Goal: Transaction & Acquisition: Purchase product/service

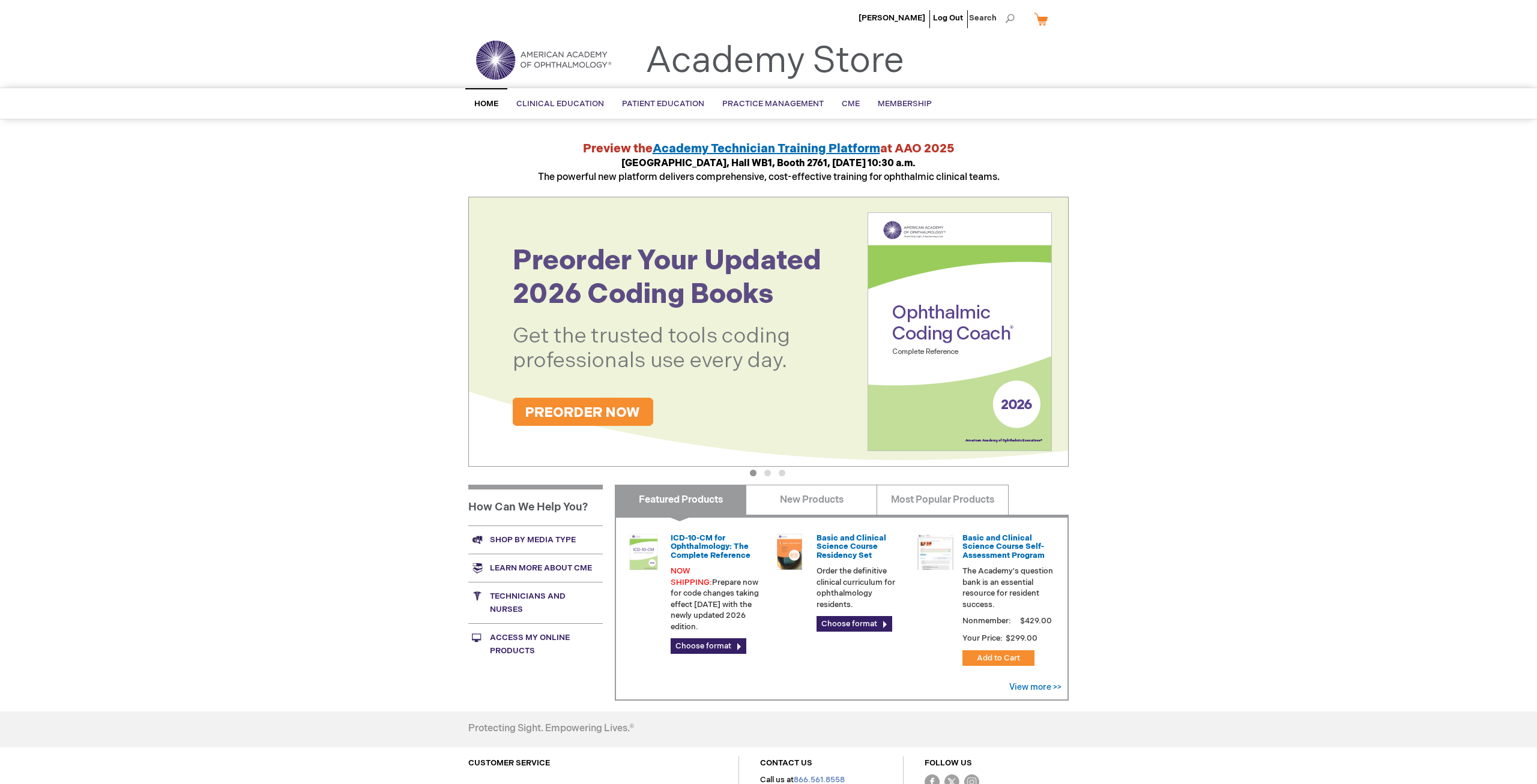
click at [486, 105] on span "Home" at bounding box center [487, 104] width 24 height 9
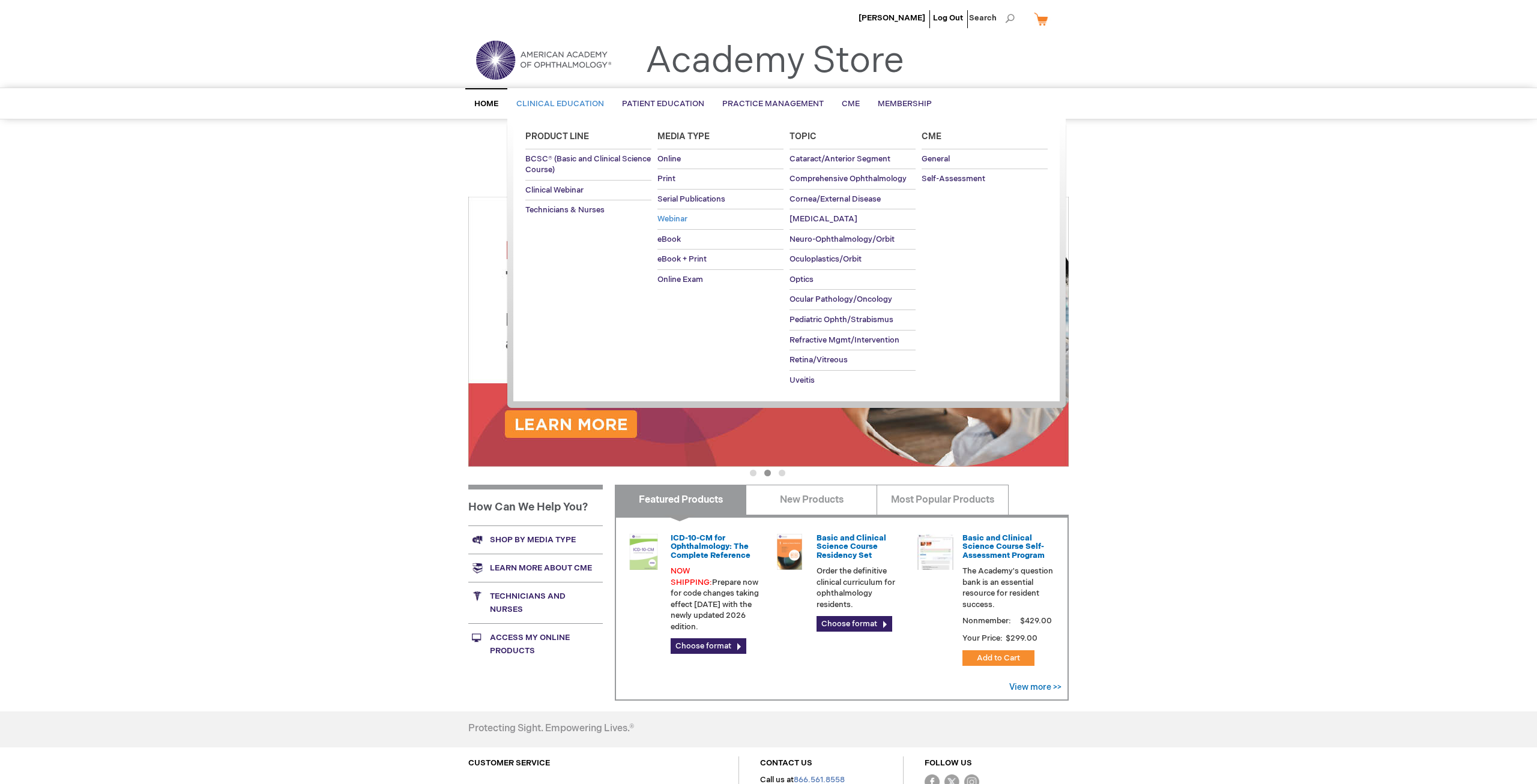
click at [679, 219] on span "Webinar" at bounding box center [672, 219] width 30 height 9
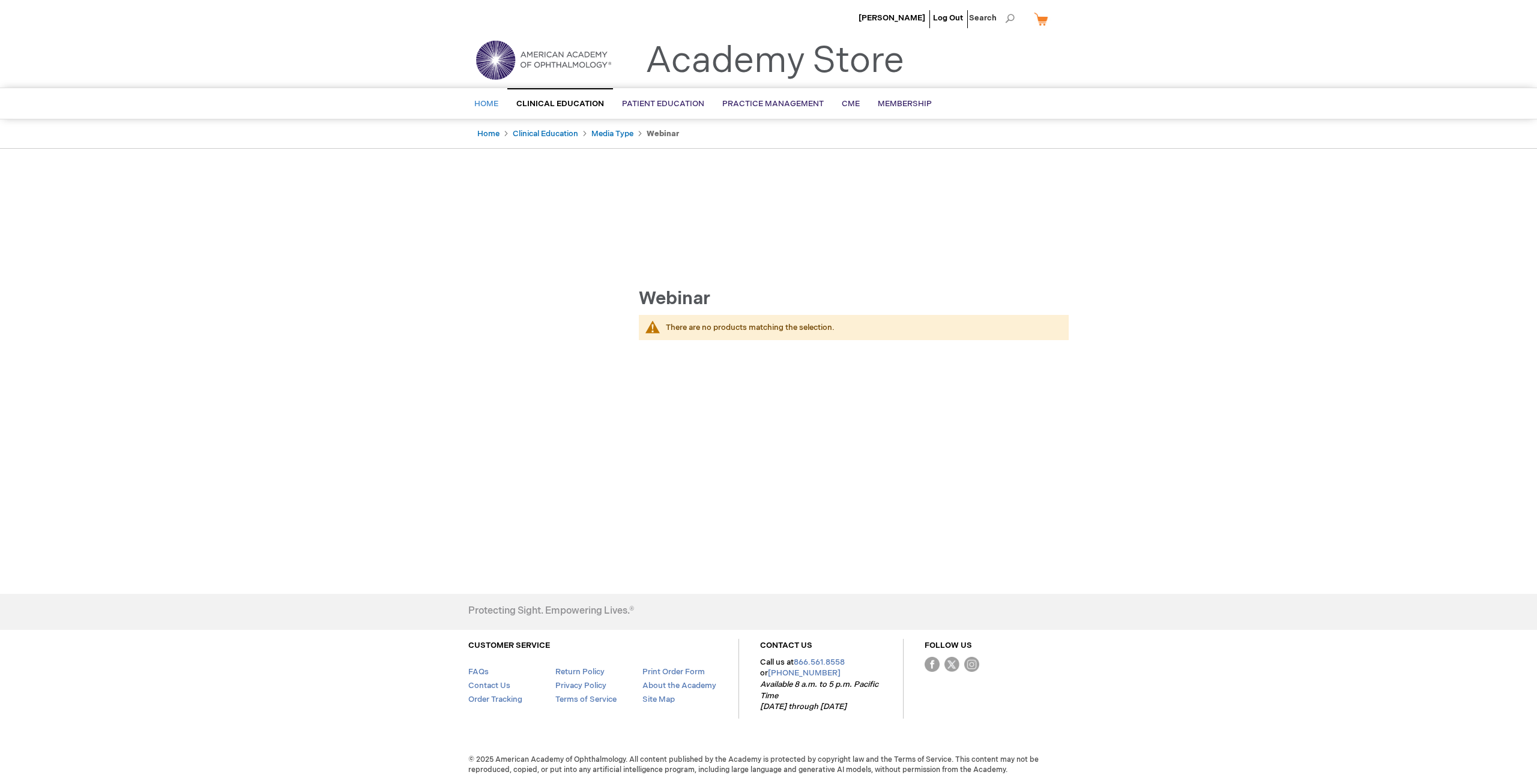
click at [482, 98] on link "Home" at bounding box center [486, 104] width 42 height 29
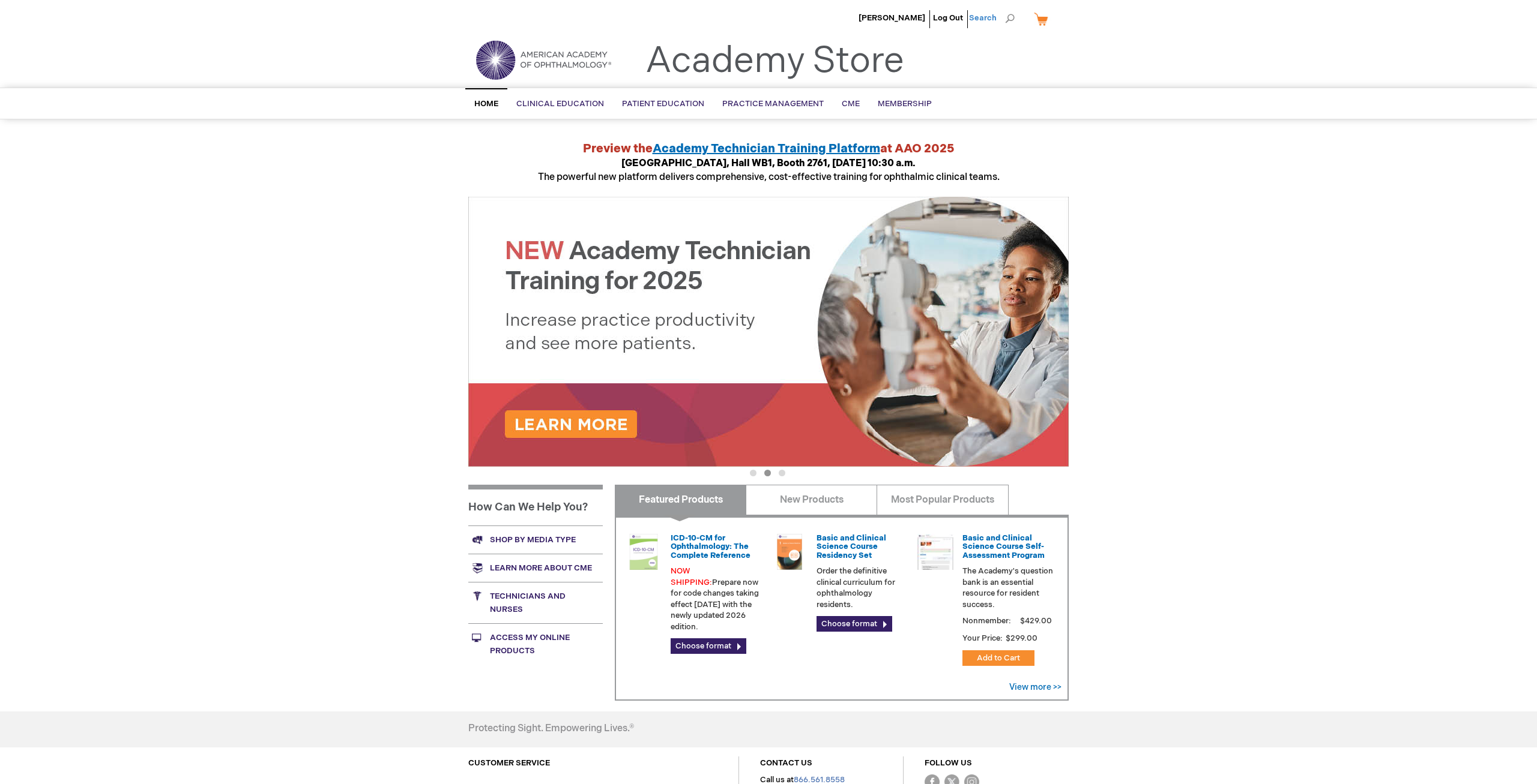
click at [990, 20] on span "Search" at bounding box center [991, 18] width 46 height 24
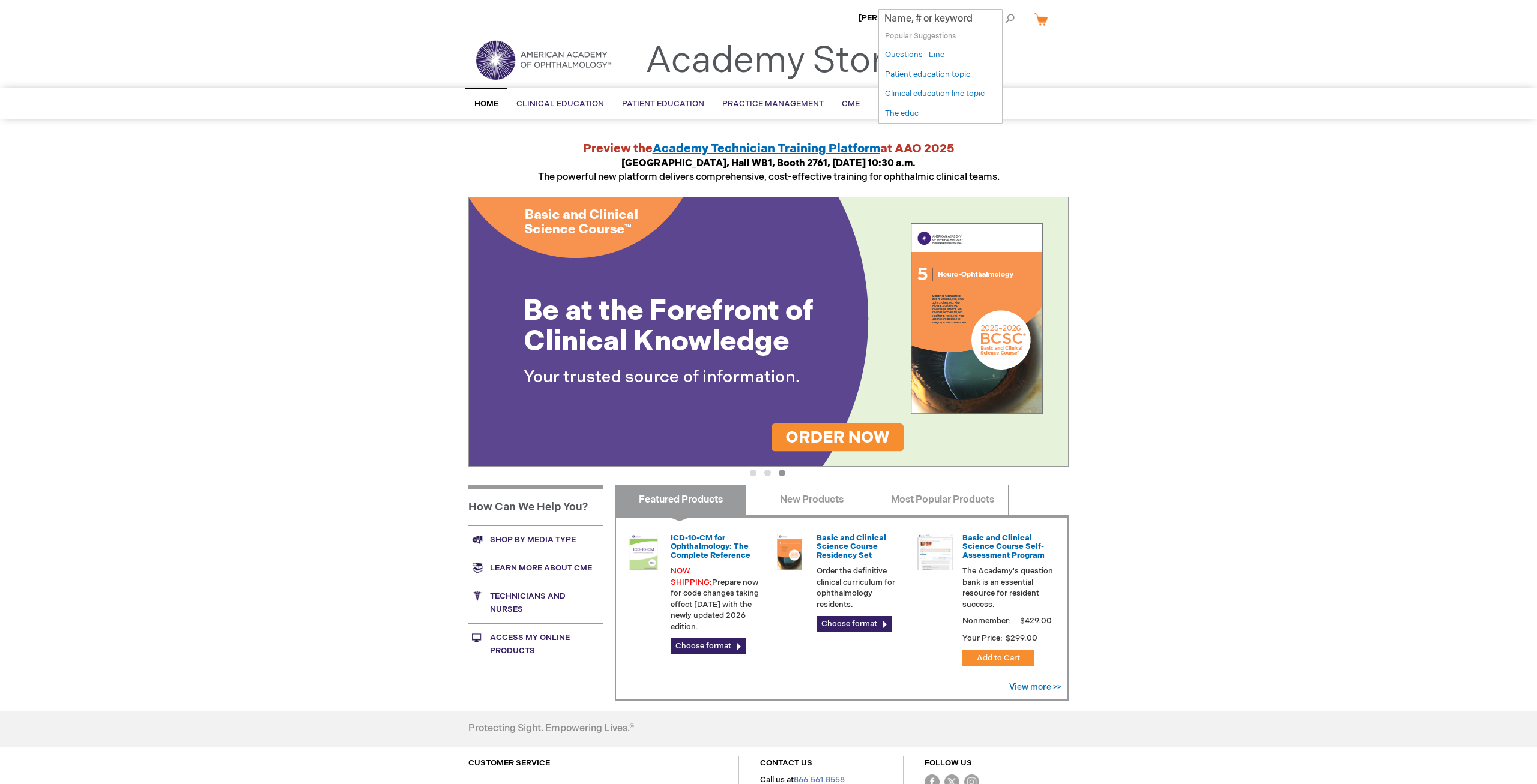
click at [934, 21] on input "Search" at bounding box center [941, 19] width 124 height 20
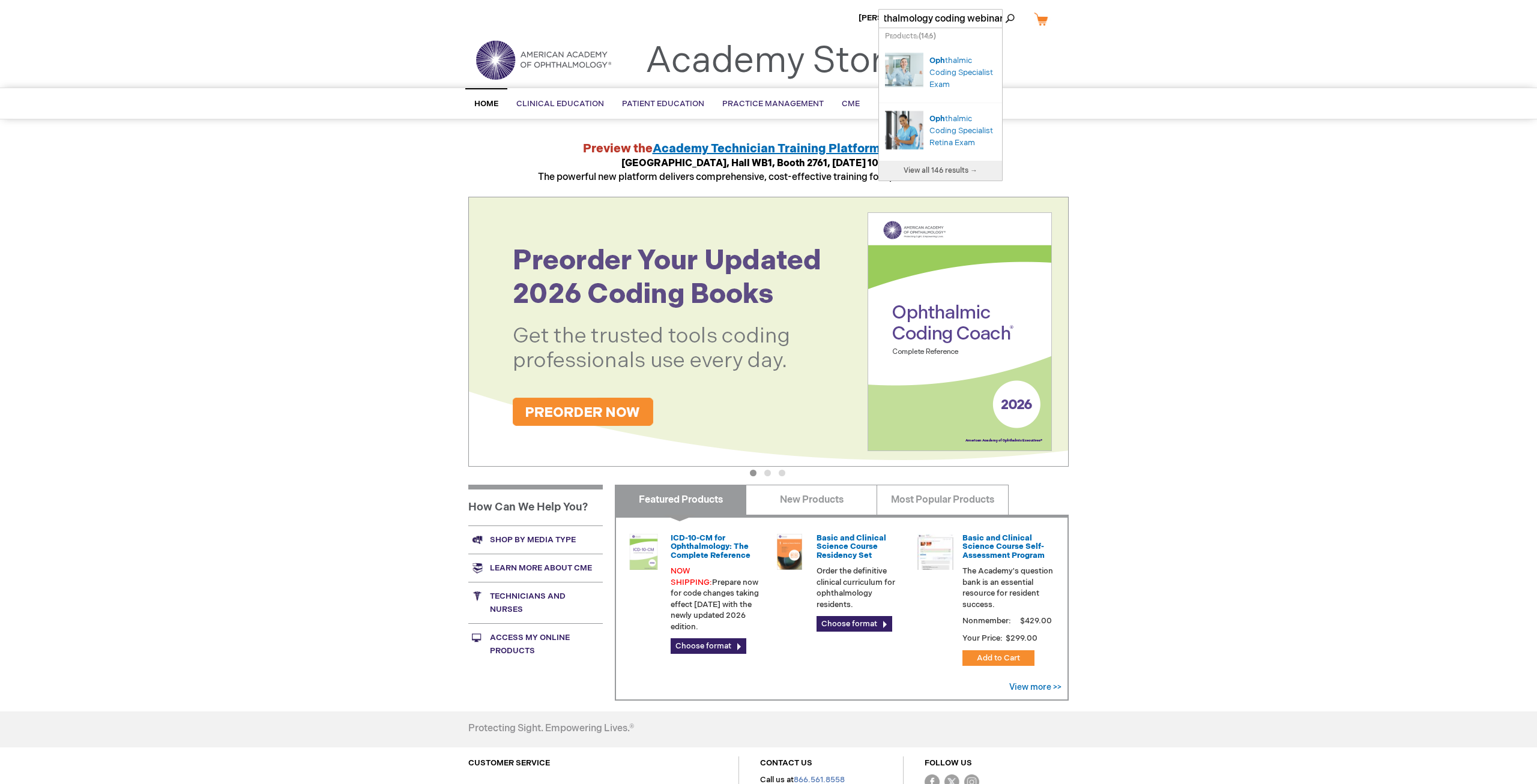
scroll to position [0, 22]
type input "ophthalmology coding webinar"
click at [1005, 9] on button "Search" at bounding box center [1010, 19] width 9 height 20
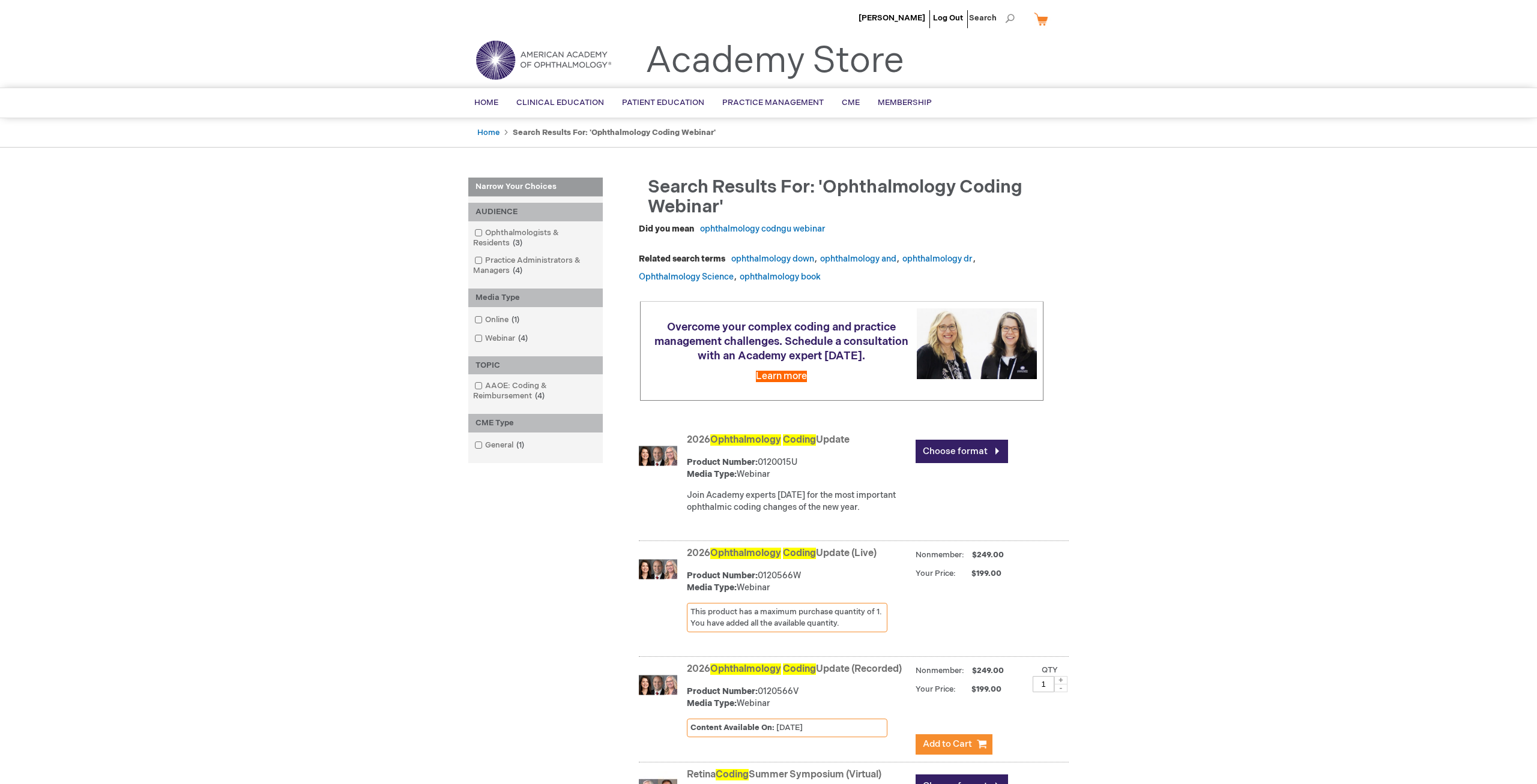
click at [754, 559] on span "Ophthalmology" at bounding box center [746, 554] width 71 height 11
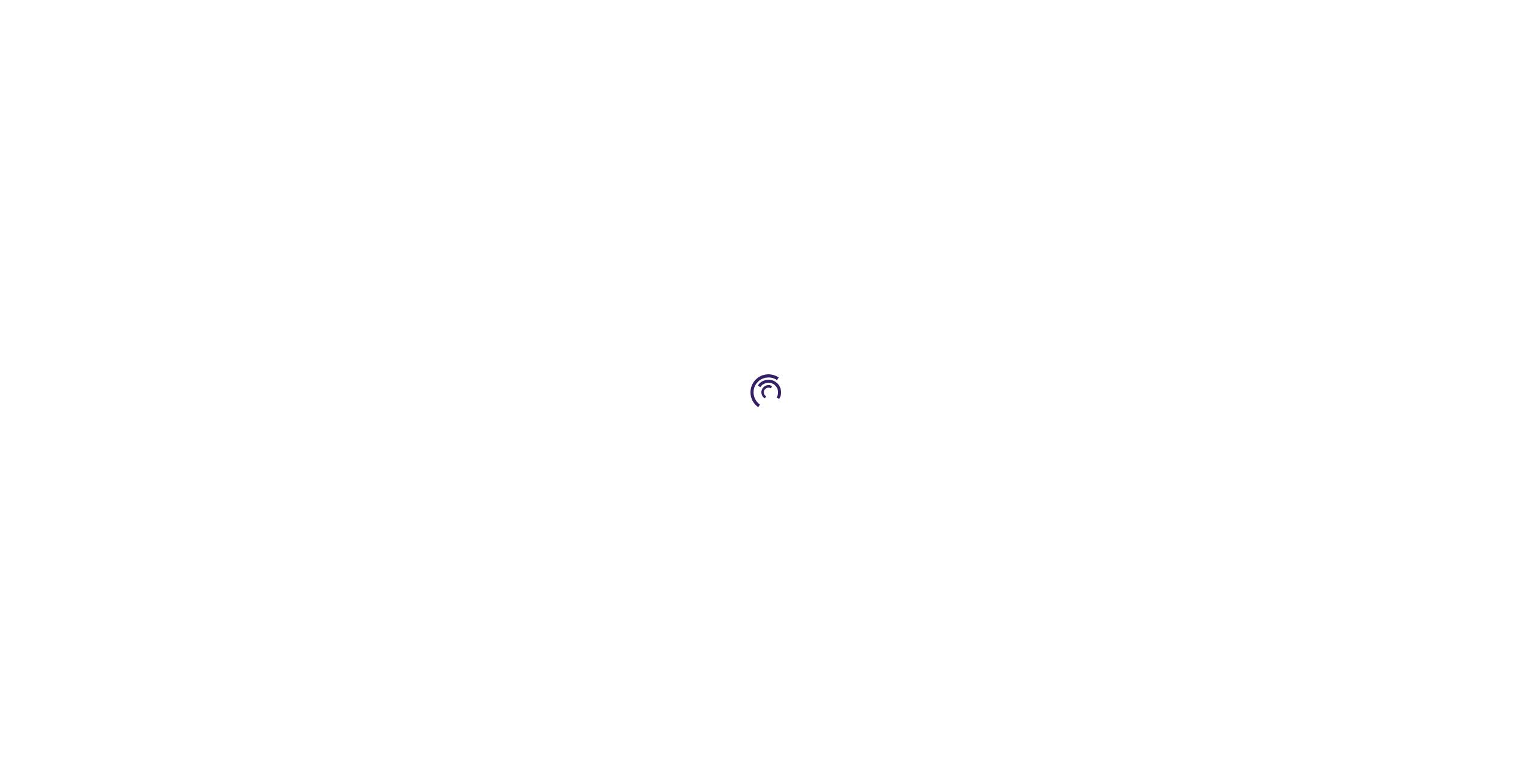
type input "0"
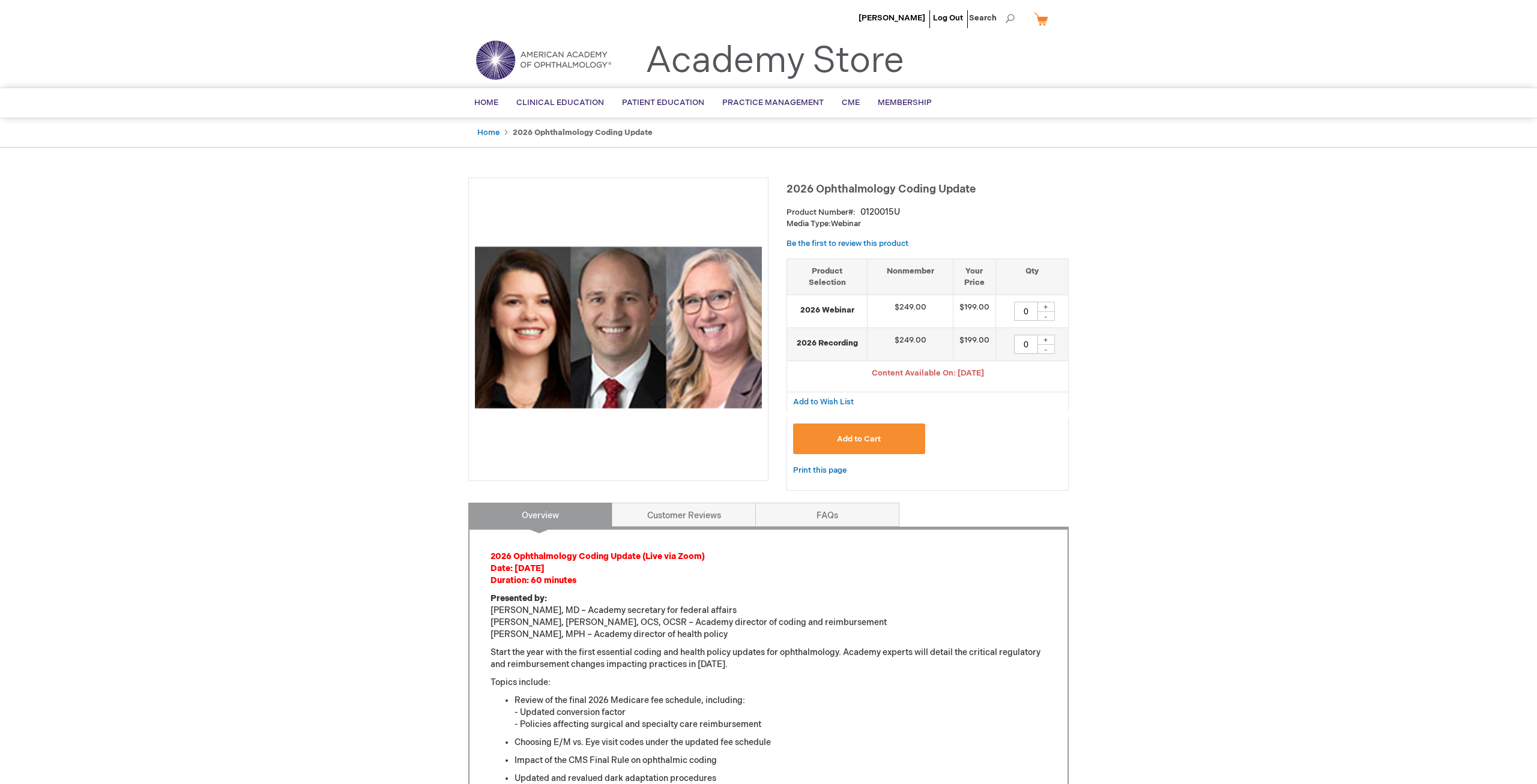
click at [1046, 306] on div "+" at bounding box center [1046, 307] width 18 height 10
click at [1047, 308] on div "+" at bounding box center [1046, 307] width 18 height 10
click at [1045, 306] on div "+" at bounding box center [1046, 307] width 18 height 10
click at [1047, 305] on div "+" at bounding box center [1046, 307] width 18 height 10
click at [886, 434] on button "Add to Cart" at bounding box center [858, 439] width 132 height 31
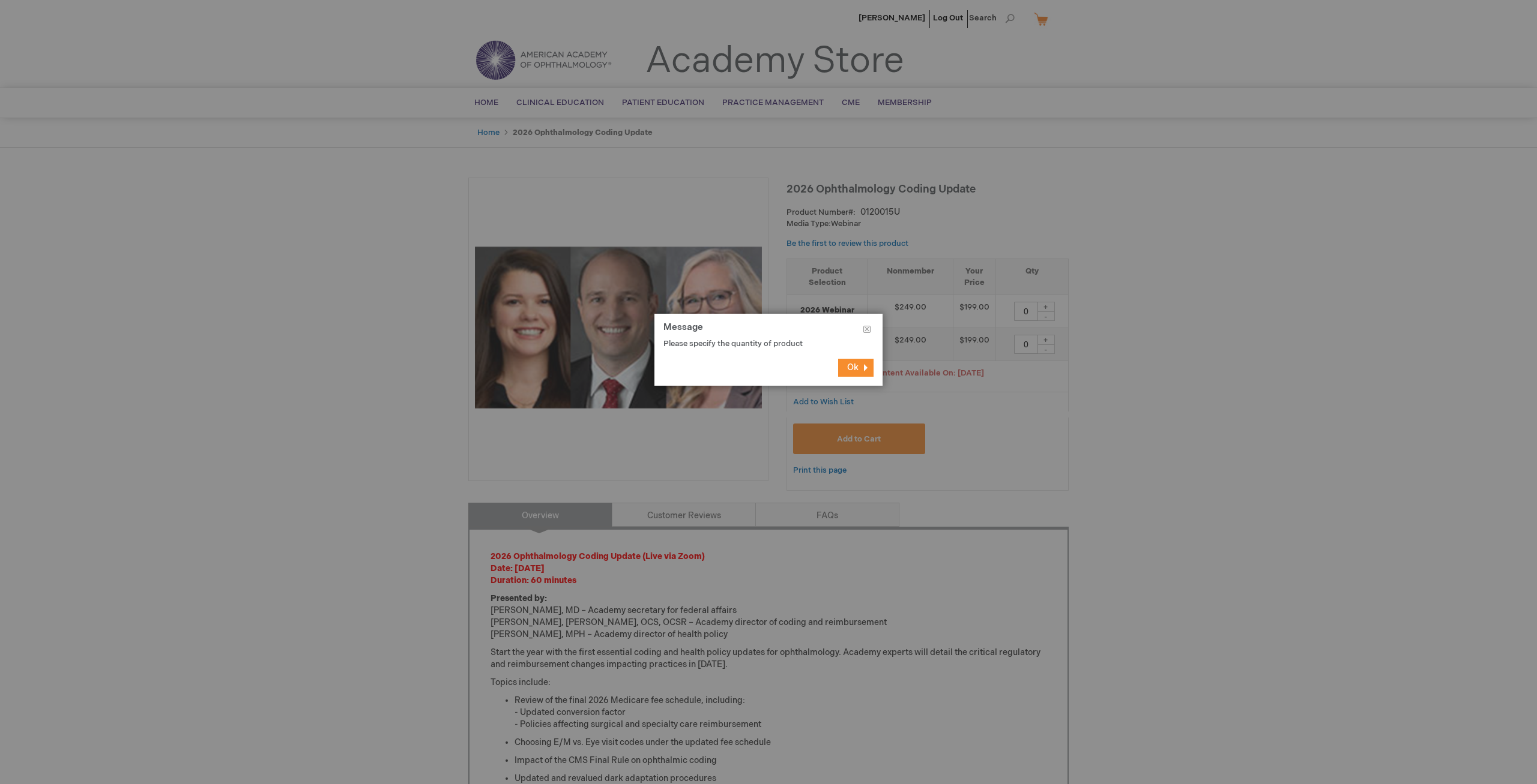
click at [860, 362] on button "Ok" at bounding box center [856, 368] width 36 height 18
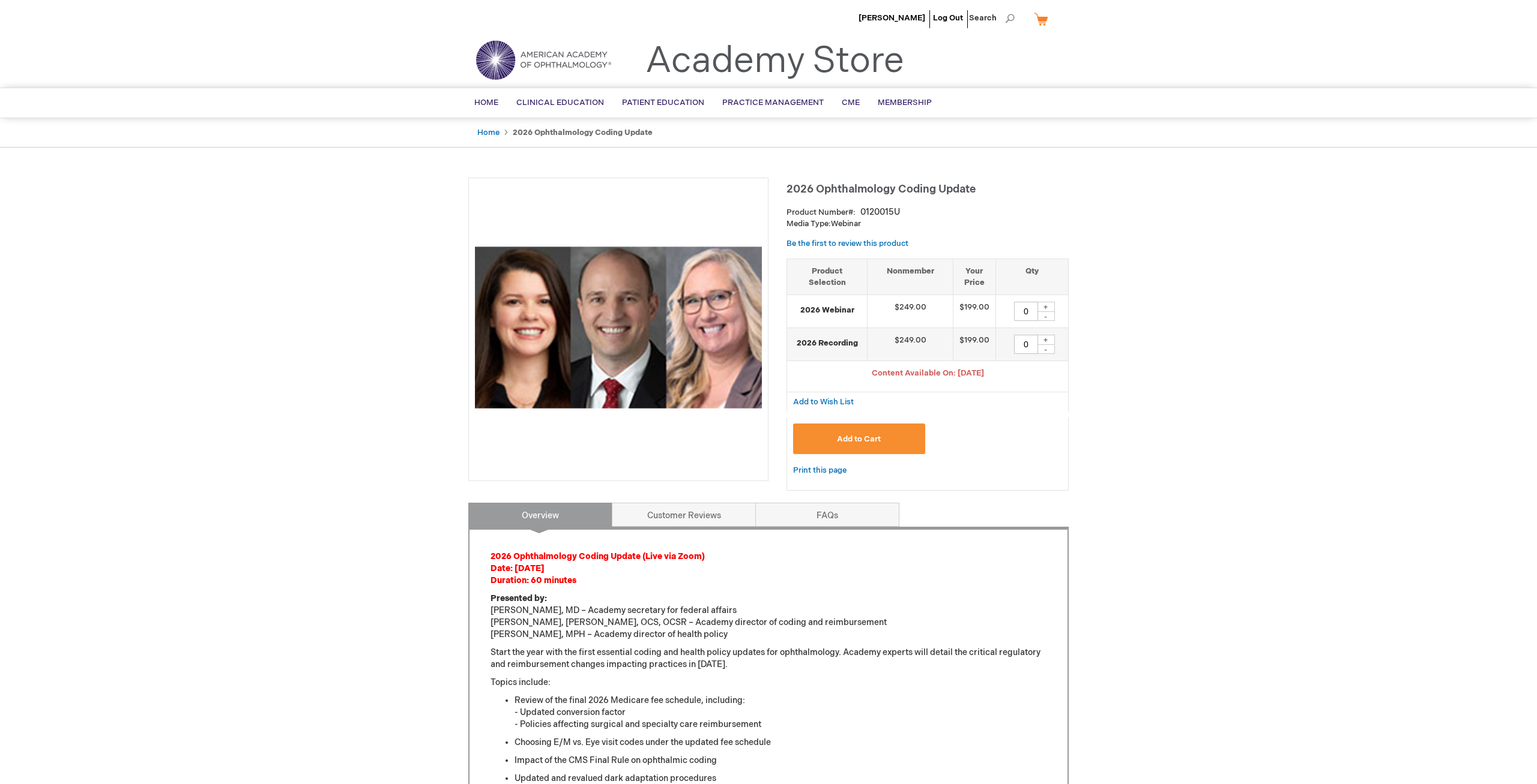
click at [1024, 307] on input "0" at bounding box center [1026, 312] width 24 height 20
type input "1"
click at [793, 424] on button "Add to Cart" at bounding box center [858, 439] width 132 height 31
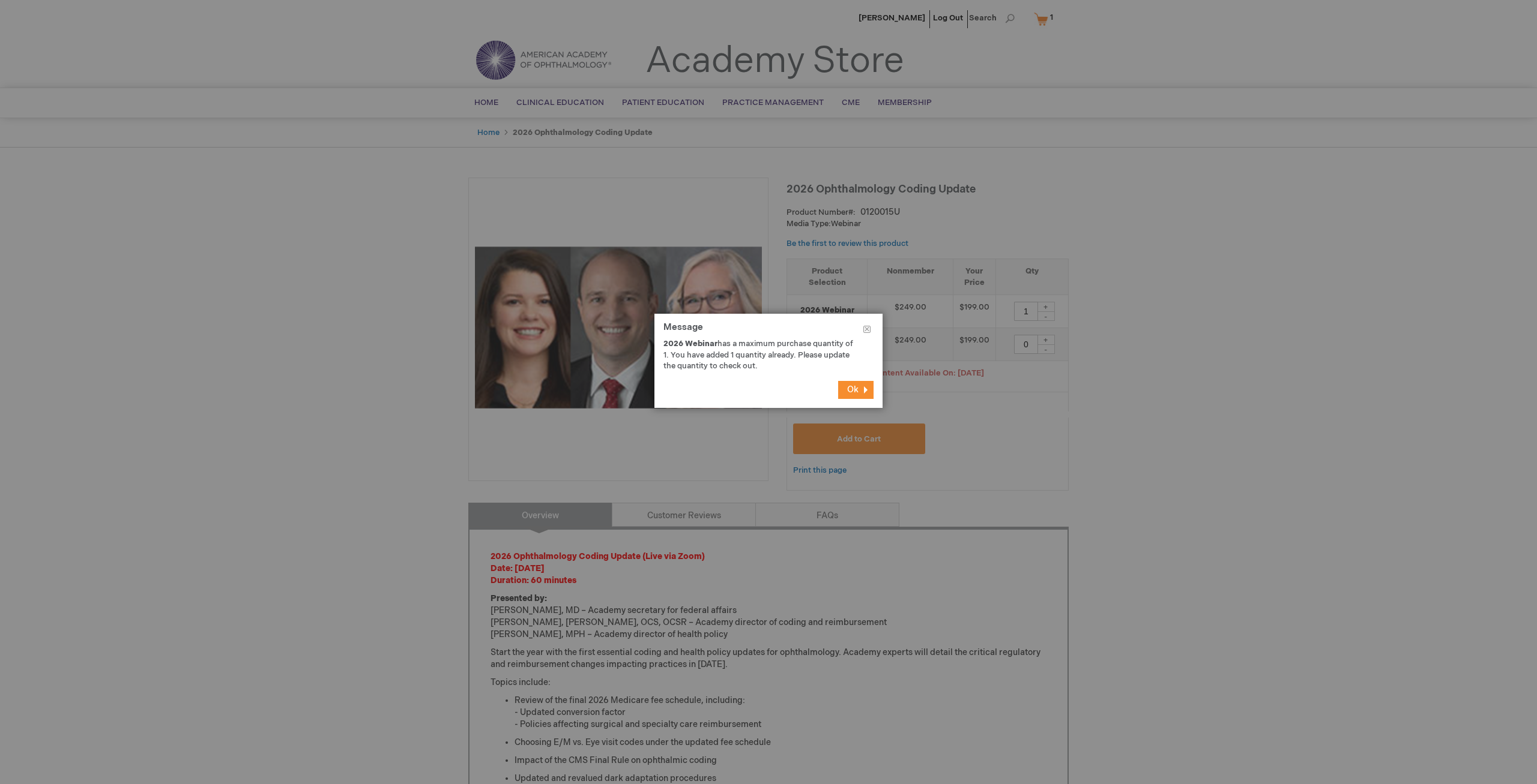
click at [856, 389] on span "Ok" at bounding box center [853, 389] width 11 height 10
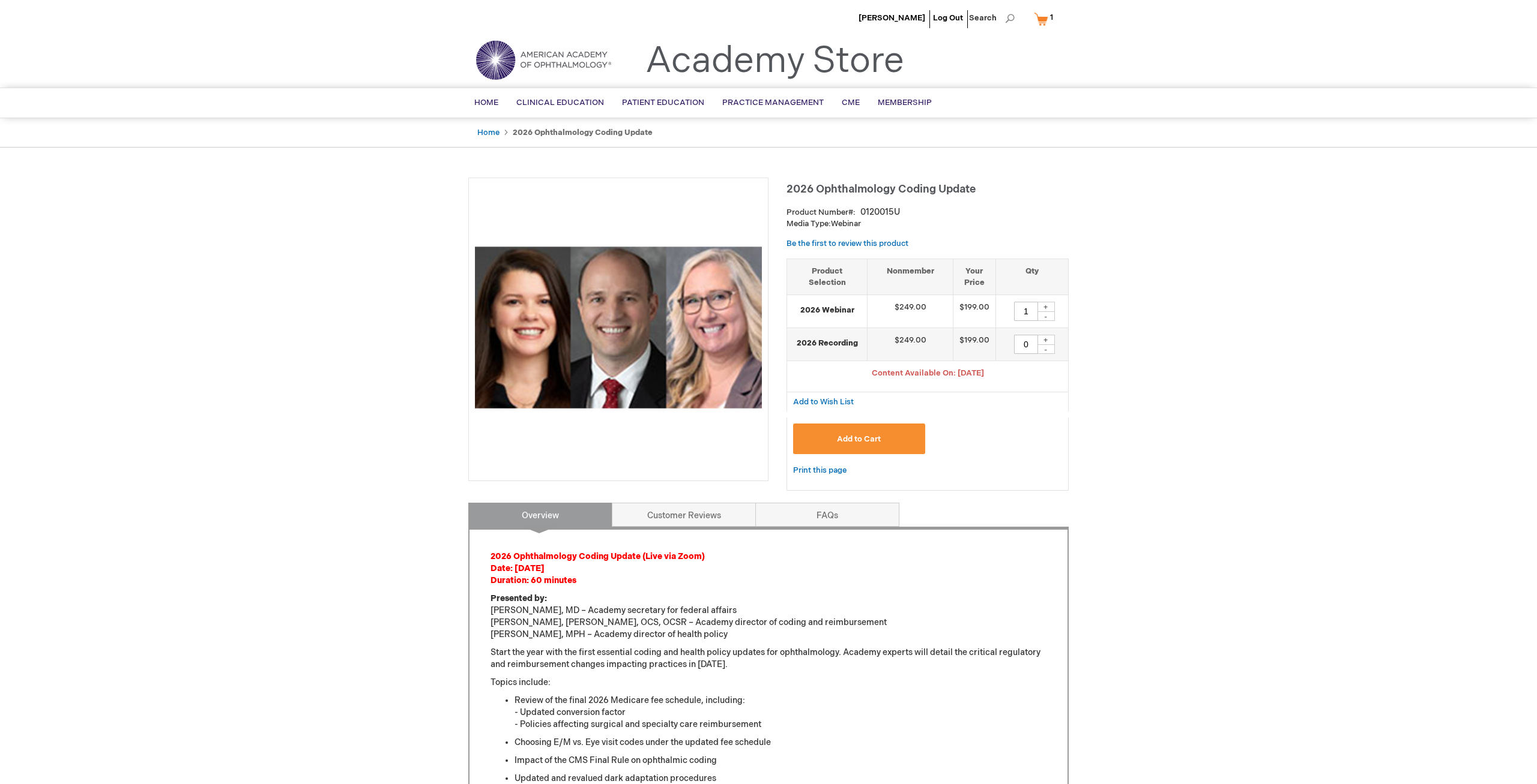
click at [1042, 19] on link "My Cart 1 1 items" at bounding box center [1046, 19] width 29 height 21
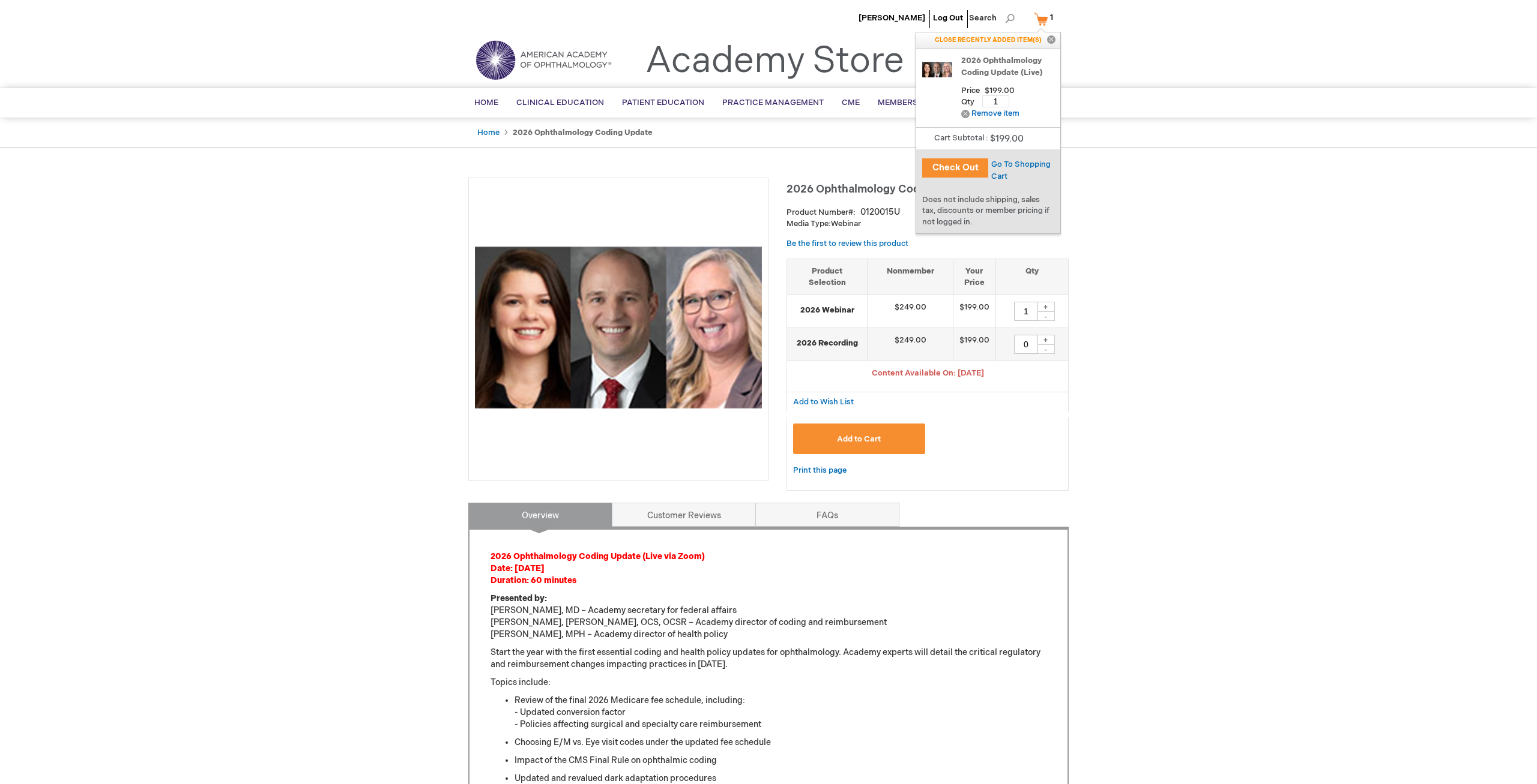
click at [954, 166] on button "Check Out" at bounding box center [955, 167] width 66 height 20
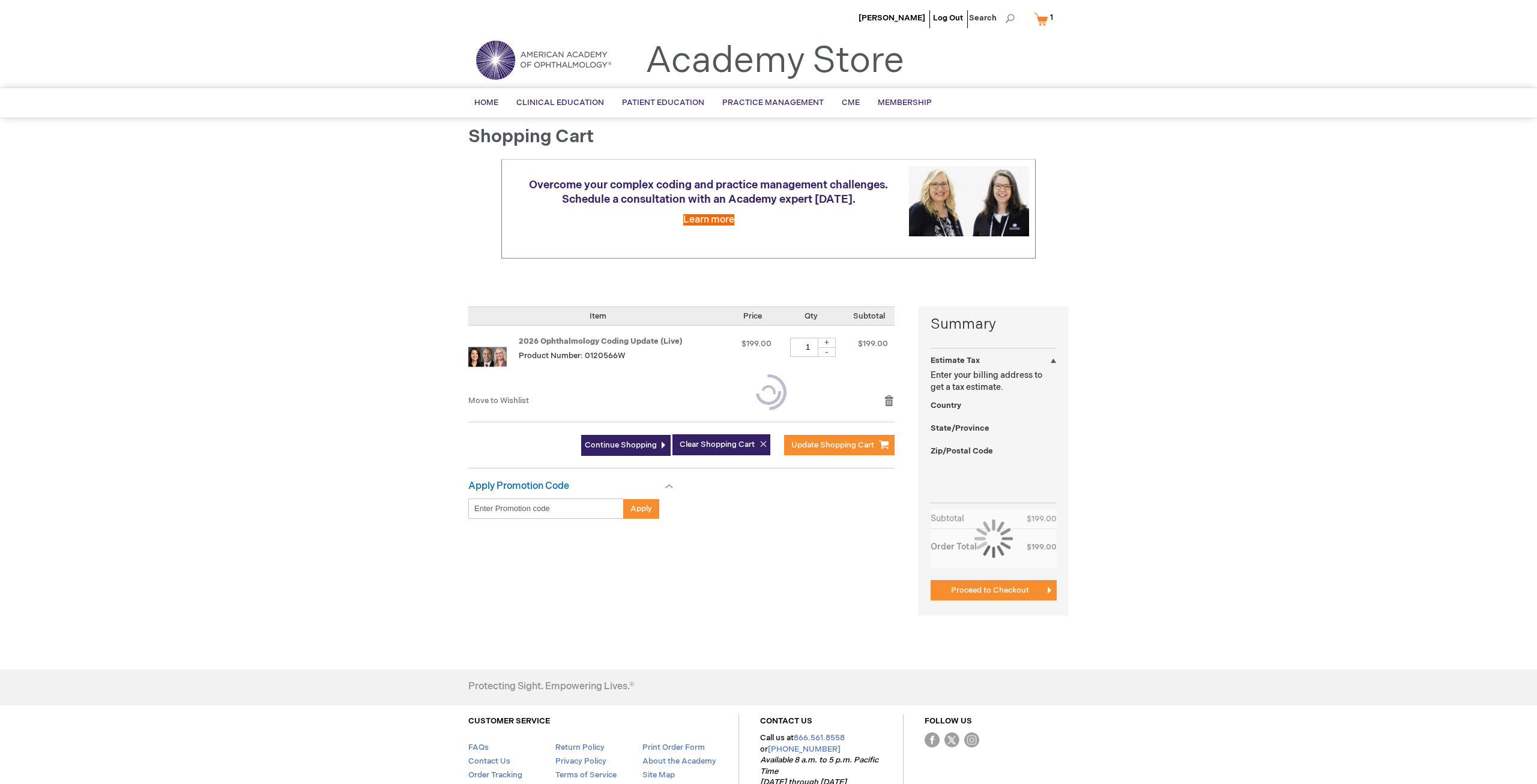
select select "US"
select select "12"
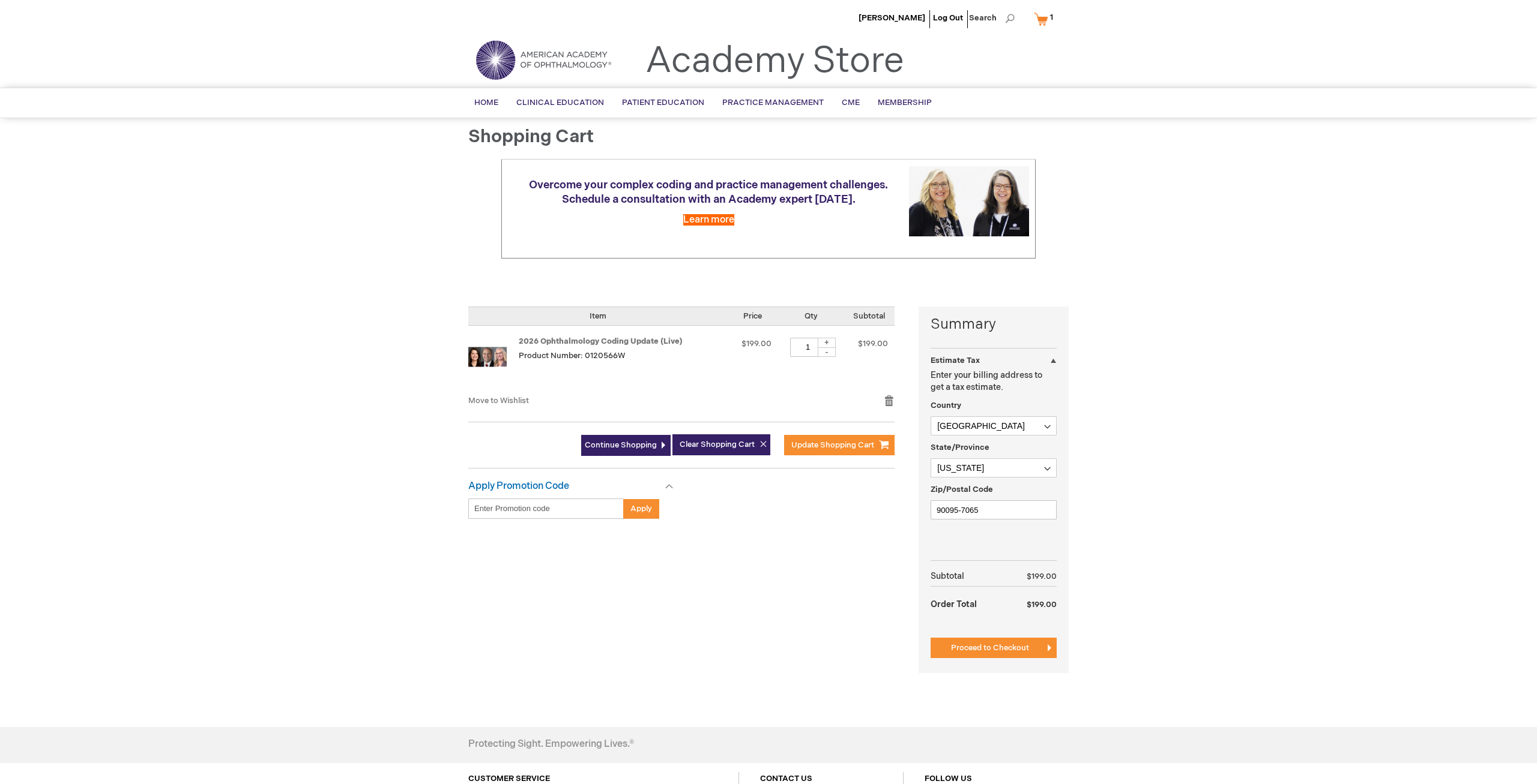
click at [1013, 647] on span "Proceed to Checkout" at bounding box center [989, 648] width 78 height 9
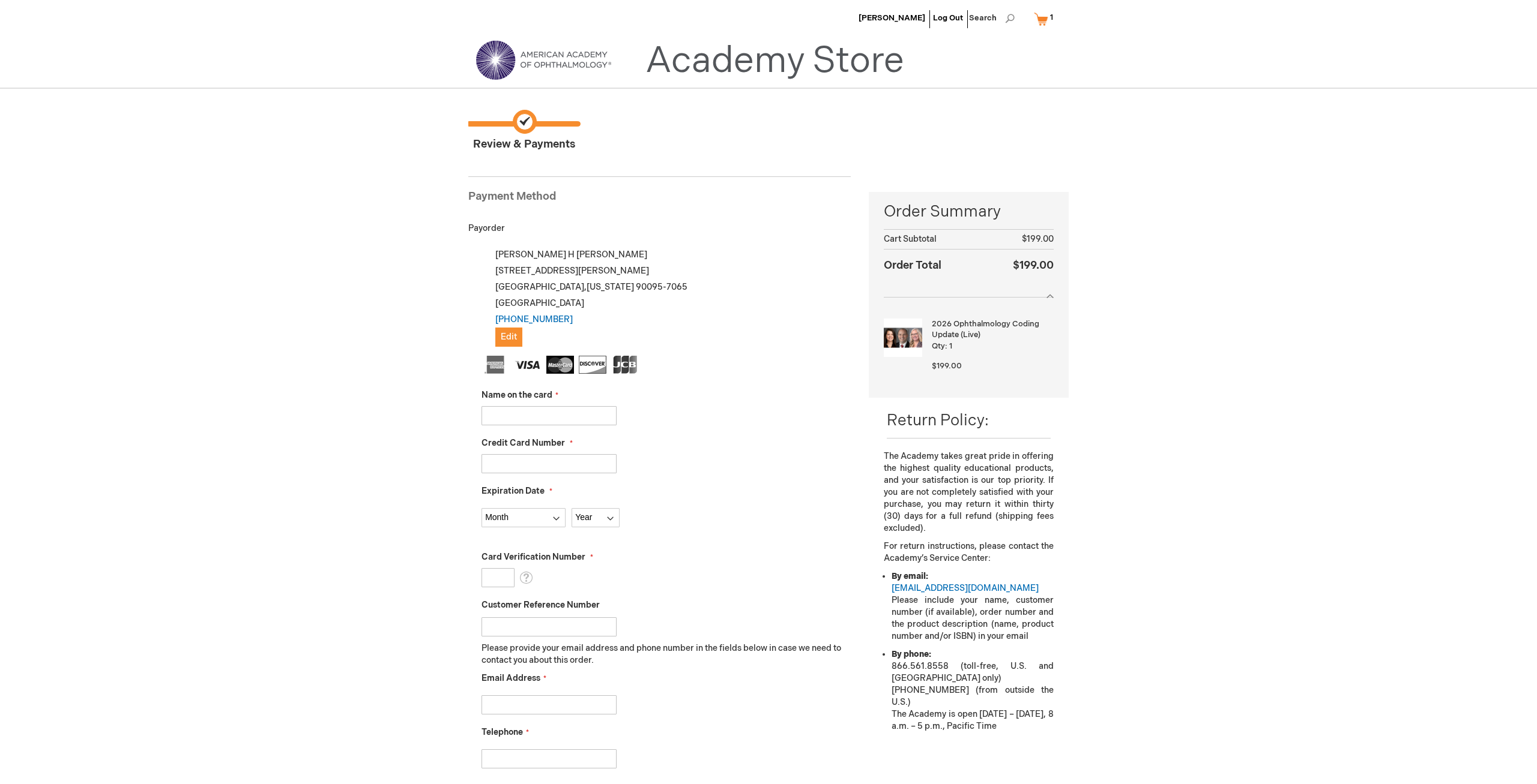
click at [545, 414] on input "Name on the card" at bounding box center [549, 415] width 135 height 20
type input "Claudia Barillas"
click at [537, 453] on div "Credit Card Number" at bounding box center [666, 456] width 370 height 36
click at [535, 459] on input "Credit Card Number" at bounding box center [549, 464] width 135 height 20
type input "4246047001731600"
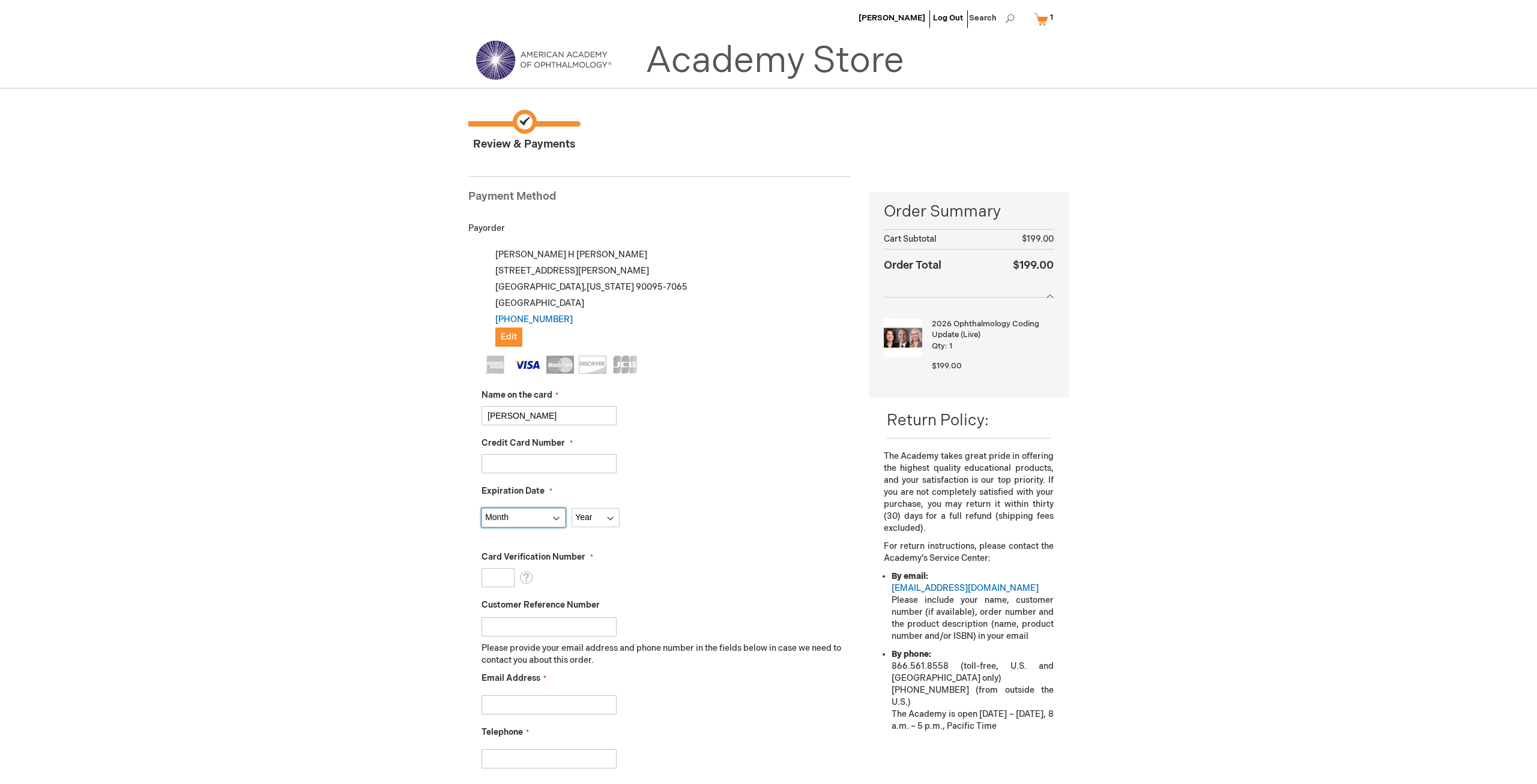
click at [481, 508] on select "Month 01 - January 02 - February 03 - March 04 - April 05 - May 06 - June 07 - …" at bounding box center [523, 517] width 84 height 20
select select "6"
click option "06 - June" at bounding box center [0, 0] width 0 height 0
click at [612, 506] on div "Month 01 - January 02 - February 03 - March 04 - April 05 - May 06 - June 07 - …" at bounding box center [666, 515] width 370 height 25
click at [572, 508] on select "Year 2025 2026 2027 2028 2029 2030 2031 2032 2033 2034 2035" at bounding box center [595, 517] width 48 height 20
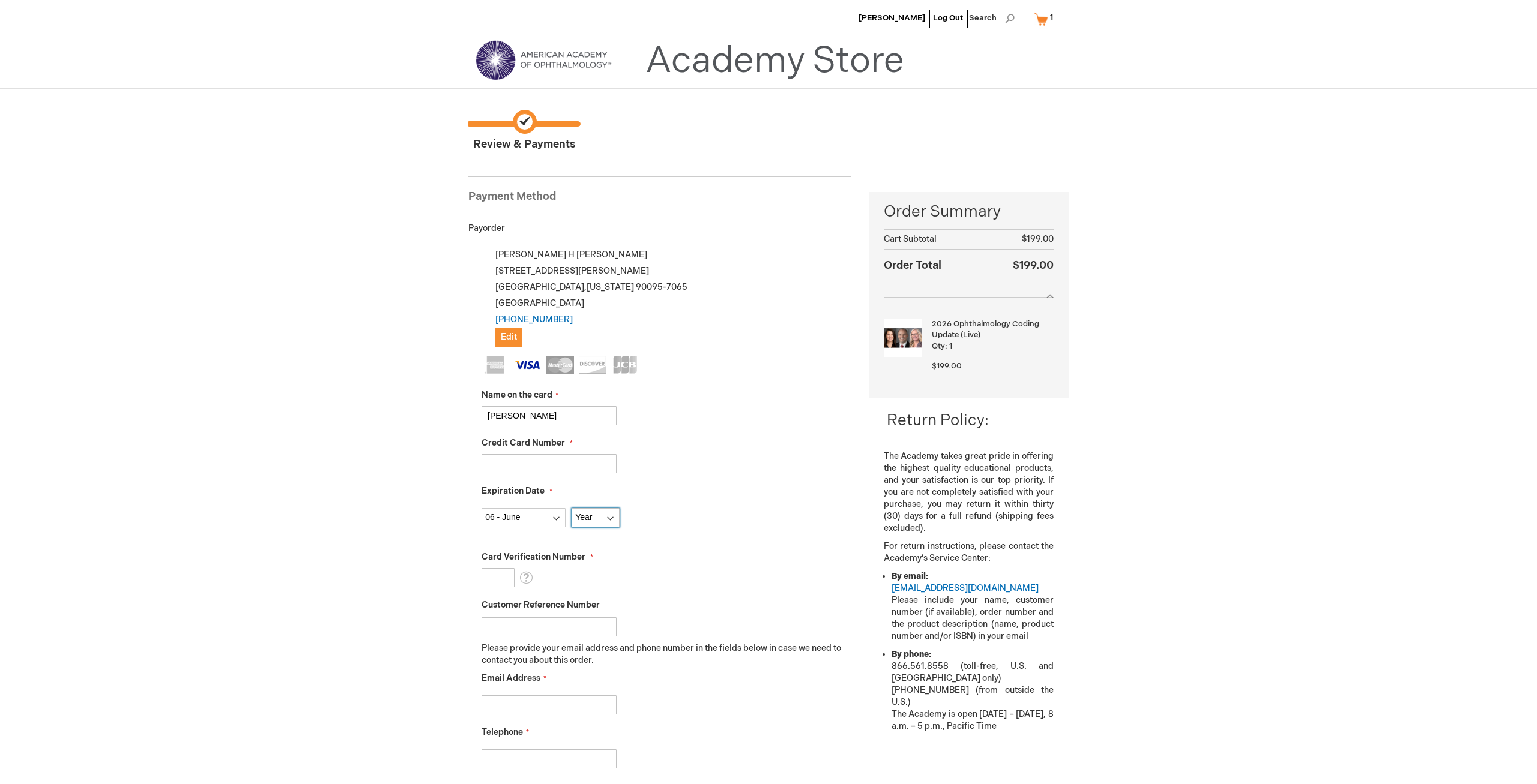
select select "2026"
click option "2026" at bounding box center [0, 0] width 0 height 0
click at [500, 575] on input "Card Verification Number" at bounding box center [497, 577] width 33 height 20
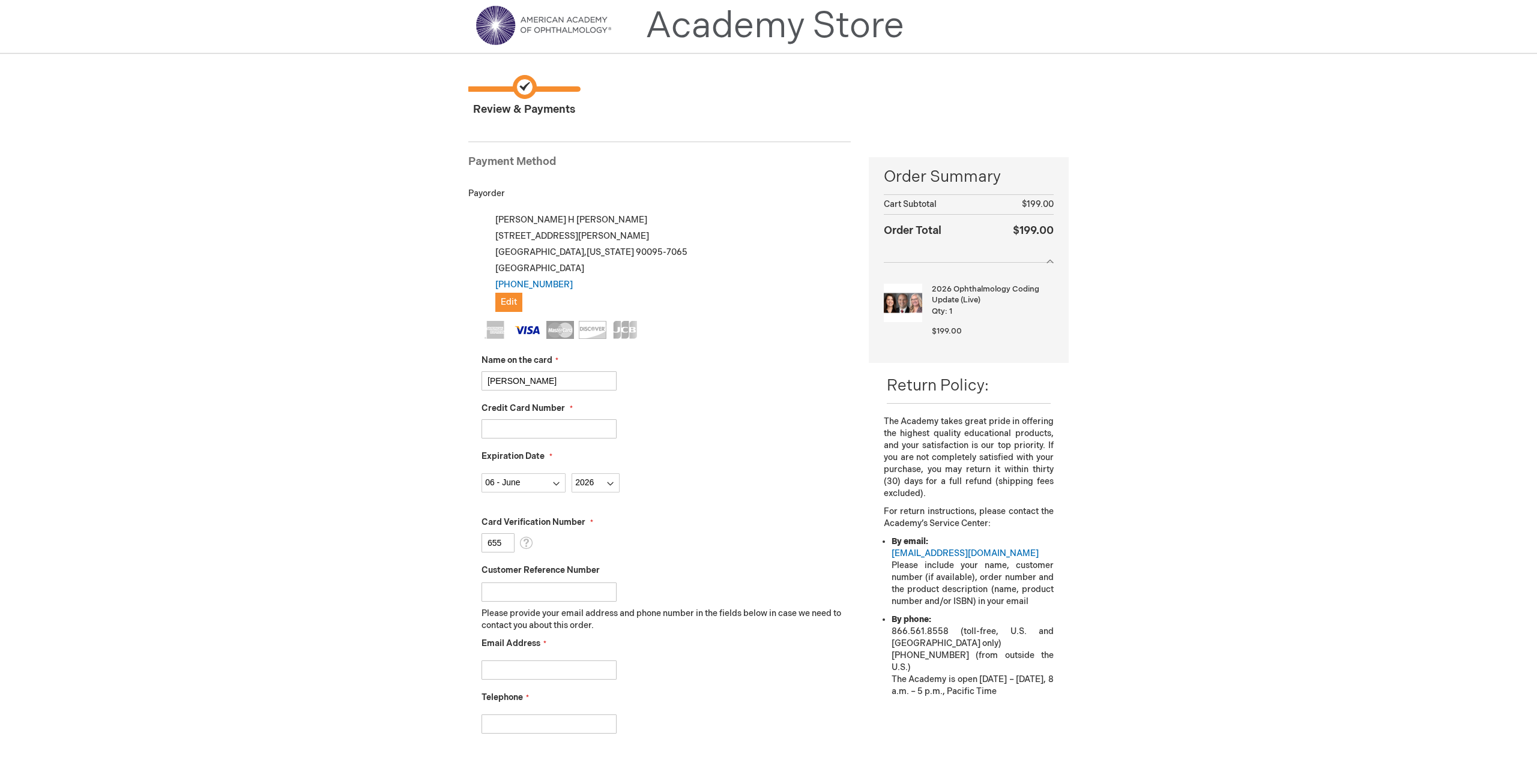
scroll to position [124, 0]
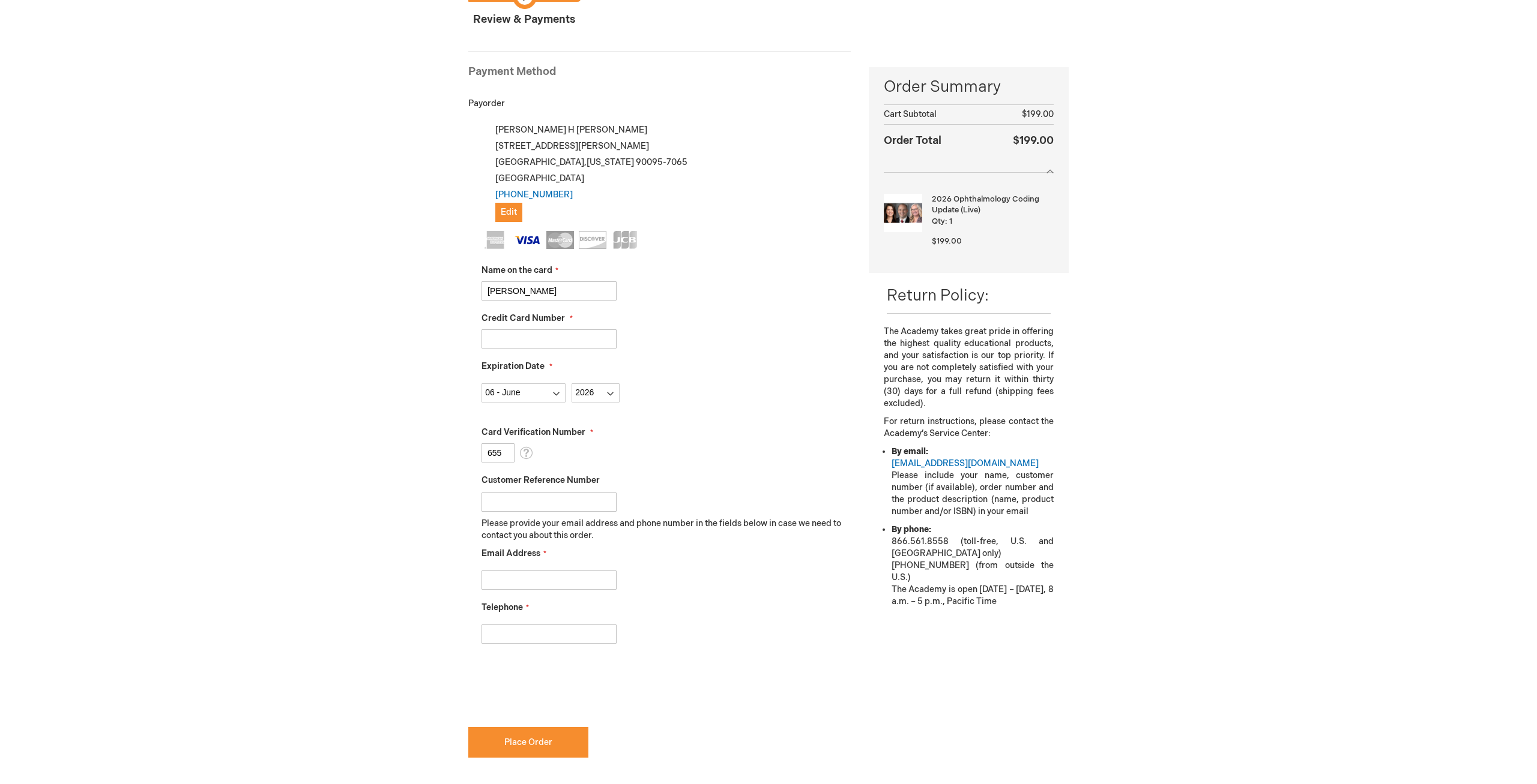
type input "655"
click at [549, 575] on input "Email Address" at bounding box center [549, 580] width 135 height 20
type input "cbarillas@mednet.ucla.edu"
type input "310-825-5398"
checkbox input "true"
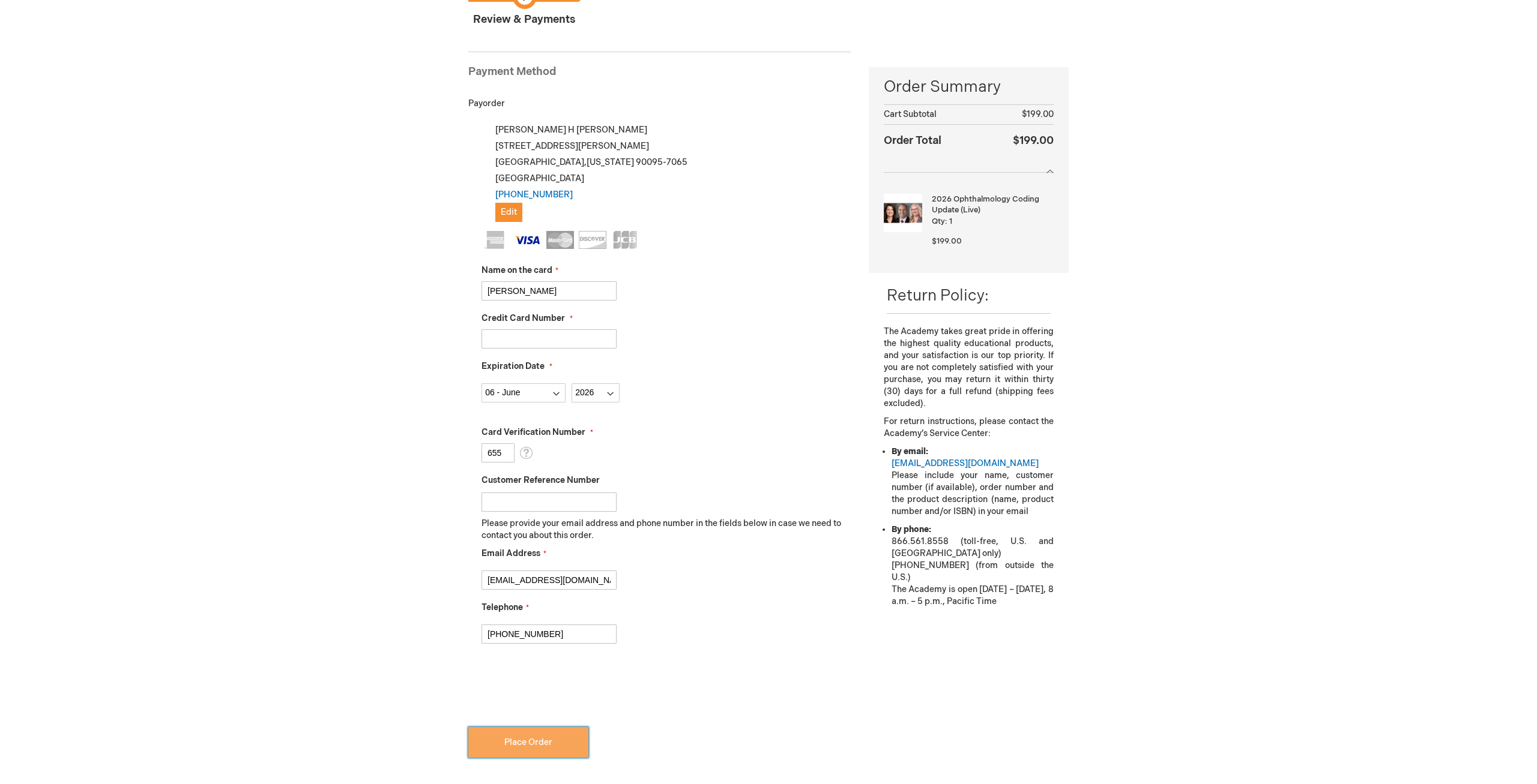
click at [525, 743] on span "Place Order" at bounding box center [528, 742] width 48 height 10
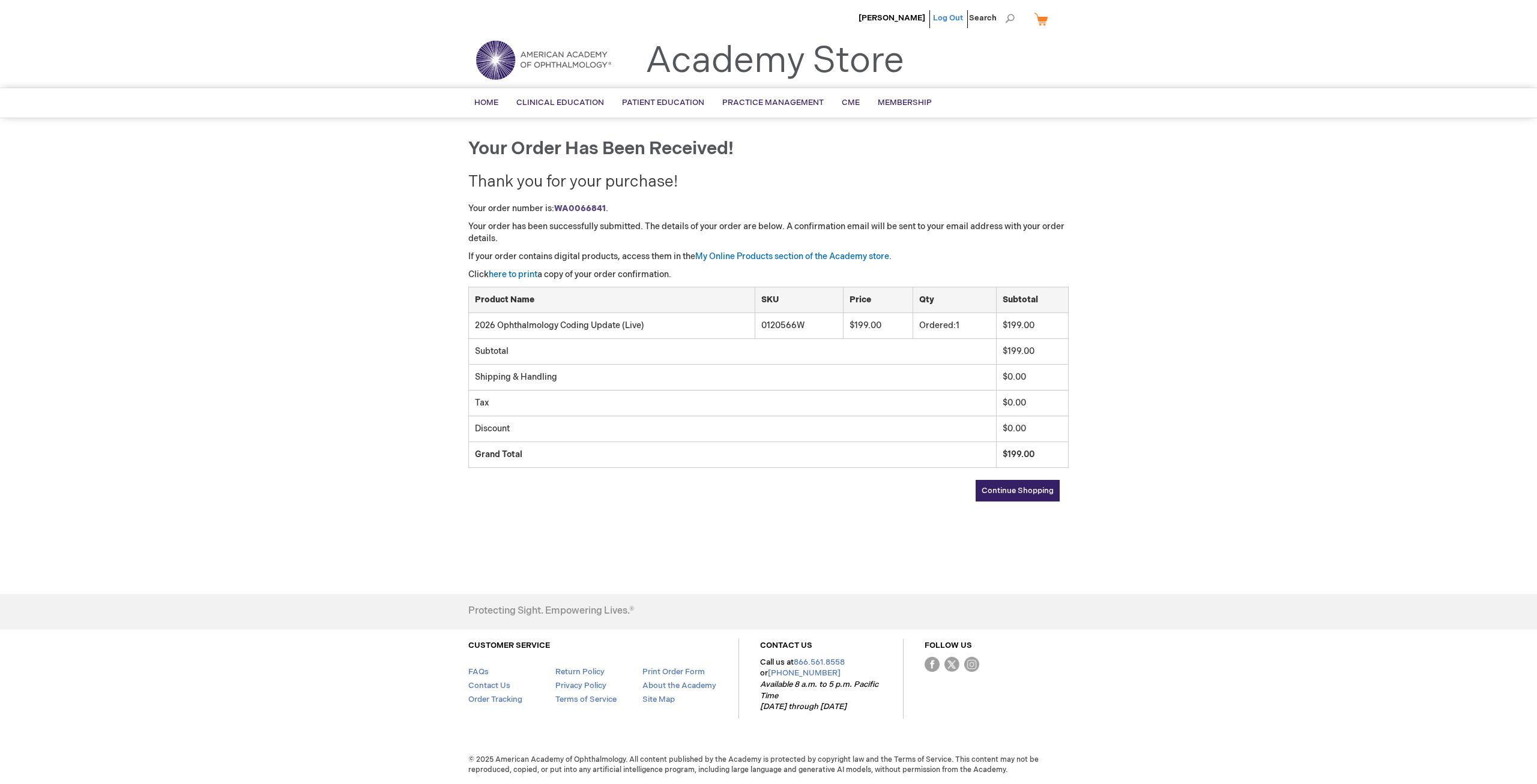
click at [943, 20] on link "Log Out" at bounding box center [948, 18] width 30 height 9
